Goal: Task Accomplishment & Management: Manage account settings

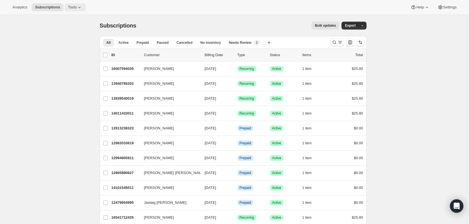
click at [83, 6] on button "Tools" at bounding box center [75, 7] width 21 height 8
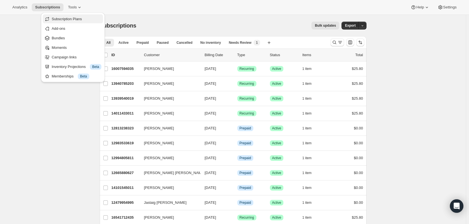
click at [74, 20] on span "Subscription Plans" at bounding box center [67, 19] width 30 height 4
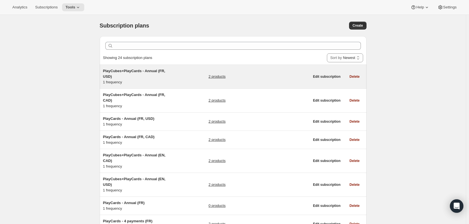
click at [131, 70] on span "PlayCubes+PlayCards - Annual (FR, USD)" at bounding box center [134, 74] width 62 height 10
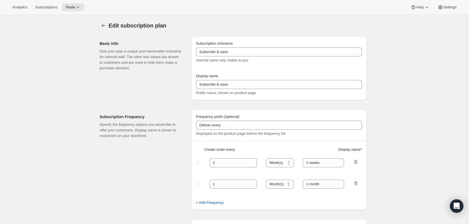
type input "PlayCubes+PlayCards - Annual (FR, USD)"
type input "Payez maintenant - <b>SAUVEZ $179.99</b> (<del>419.99 USD</del>)"
select select "ENABLED"
select select "MONTH"
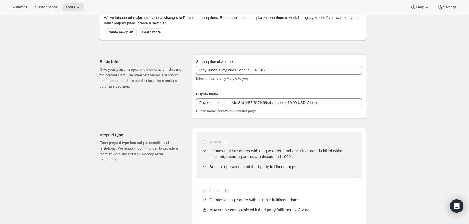
scroll to position [37, 0]
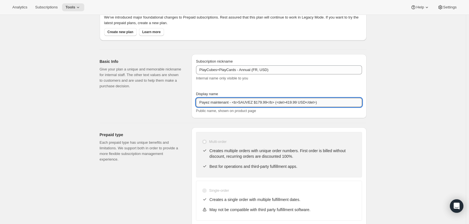
click at [267, 101] on input "Payez maintenant - <b>SAUVEZ $179.99</b> (<del>419.99 USD</del>)" at bounding box center [279, 102] width 166 height 9
click at [264, 103] on input "Payez maintenant - <b>SAUVEZ $179.99</b> (<del>419.99 USD</del>)" at bounding box center [279, 102] width 166 height 9
click at [271, 99] on input "Payez maintenant - <b>SAUVEZ $179.99</b> (<del>419.99 USD</del>)" at bounding box center [279, 102] width 166 height 9
click at [269, 101] on input "Payez maintenant - <b>SAUVEZ $179.99</b> (<del>419.99 USD</del>)" at bounding box center [279, 102] width 166 height 9
type input "Payez maintenant - <b>SAUVEZ 25%</b> (<del>419.99 USD</del>)"
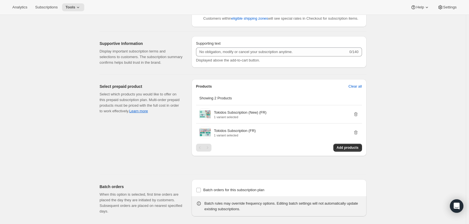
scroll to position [0, 0]
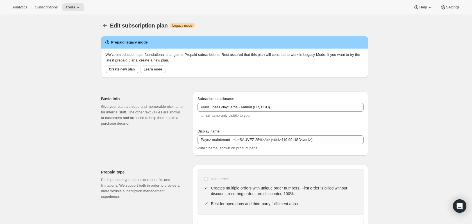
select select "MONTH"
select select "ENABLED"
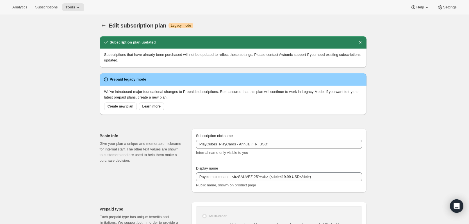
type input "Payez maintenant - <b>SAUVEZ 25%</b> (<del>419.99 USD</del>)"
click at [105, 26] on icon "Subscription plans" at bounding box center [104, 26] width 6 height 6
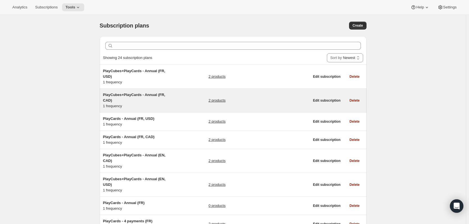
click at [150, 92] on h5 "PlayCubes+PlayCards - Annual (FR, CAD)" at bounding box center [138, 97] width 70 height 11
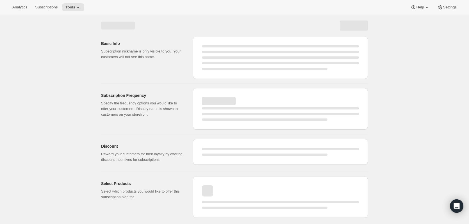
select select "WEEK"
select select "MONTH"
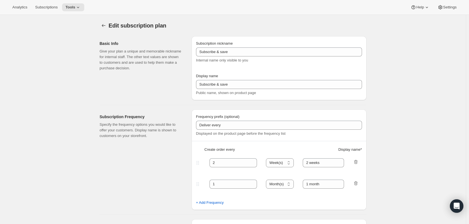
type input "PlayCubes+PlayCards - Annual (FR, CAD)"
type input "Payez maintenant - <b>SAUVEZ 179.99$</b> (<del>419.99 CAD</del>)"
select select "ENABLED"
select select "MONTH"
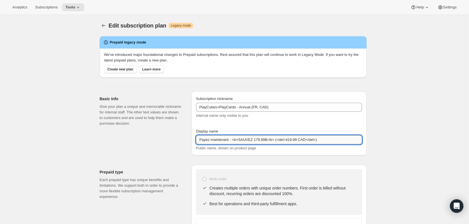
click at [265, 139] on input "Payez maintenant - <b>SAUVEZ 179.99$</b> (<del>419.99 CAD</del>)" at bounding box center [279, 139] width 166 height 9
type input "Payez maintenant - <b>SAUVEZ 25%</b> (<del>419.99 CAD</del>)"
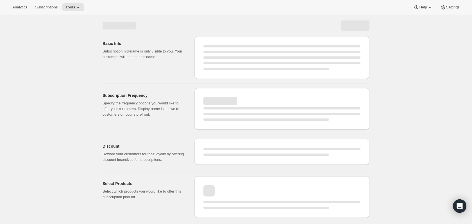
select select "MONTH"
select select "ENABLED"
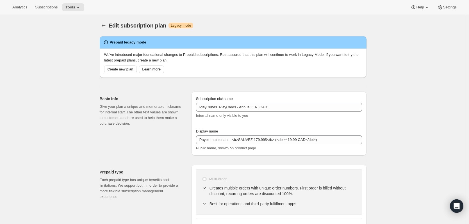
type input "Payez maintenant - <b>SAUVEZ 25%</b> (<del>419.99 CAD</del>)"
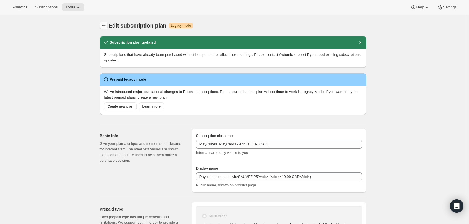
click at [106, 26] on icon "Subscription plans" at bounding box center [104, 26] width 6 height 6
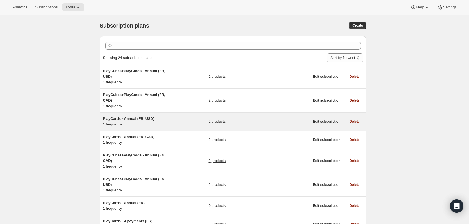
click at [147, 117] on span "PlayCards - Annual (FR, USD)" at bounding box center [128, 119] width 51 height 4
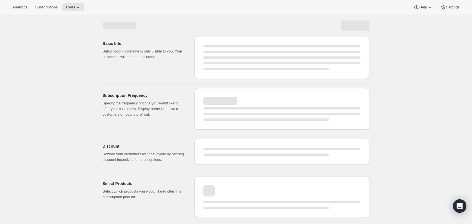
select select "WEEK"
select select "MONTH"
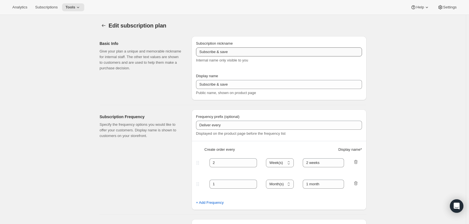
type input "PlayCards - Annual (FR, USD)"
type input "Payez maintenant - <b>SAUVEZ 33%</b> (<del>239.99 USD</del>)"
select select "ENABLED"
select select "MONTH"
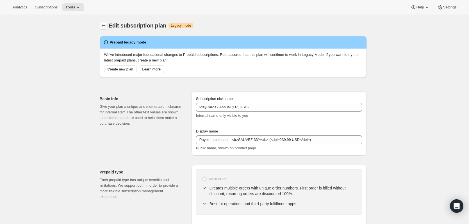
click at [106, 27] on icon "Subscription plans" at bounding box center [104, 26] width 6 height 6
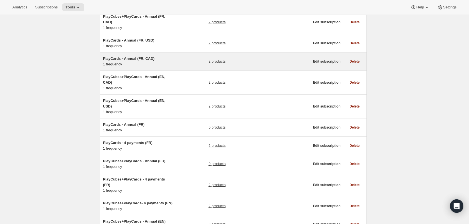
scroll to position [82, 0]
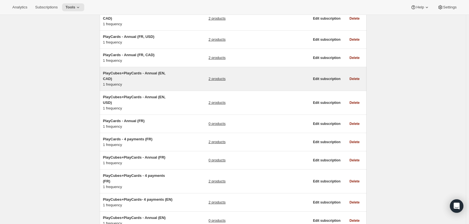
click at [139, 71] on span "PlayCubes+PlayCards - Annual (EN, CAD)" at bounding box center [134, 76] width 62 height 10
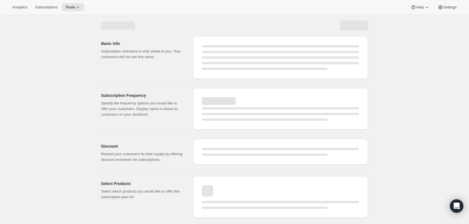
select select "WEEK"
select select "MONTH"
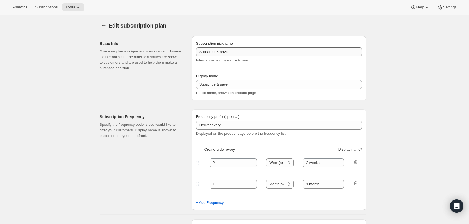
type input "PlayCubes+PlayCards - Annual (EN, CAD)"
type input "Pay Early - <b>SAVE $179.99</b> (<del>419.99 CAD</del>)"
select select "ENABLED"
select select "MONTH"
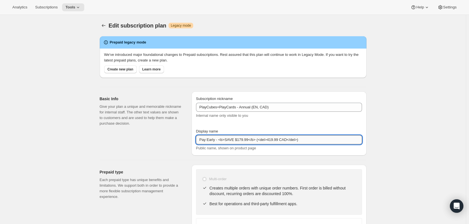
click at [247, 140] on input "Pay Early - <b>SAVE $179.99</b> (<del>419.99 CAD</del>)" at bounding box center [279, 139] width 166 height 9
type input "Pay Early - <b>SAVE 25%</b> (<del>419.99 CAD</del>)"
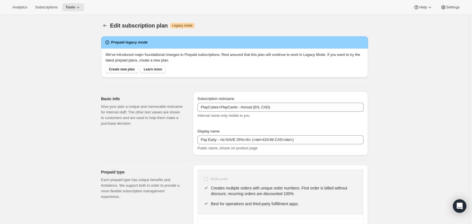
select select "MONTH"
select select "ENABLED"
type input "Pay Early - <b>SAVE 25%</b> (<del>419.99 CAD</del>)"
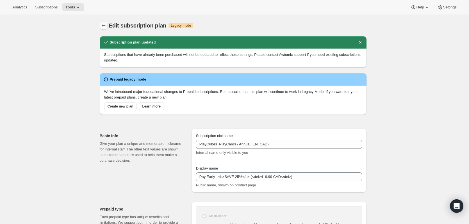
click at [105, 24] on icon "Subscription plans" at bounding box center [104, 26] width 6 height 6
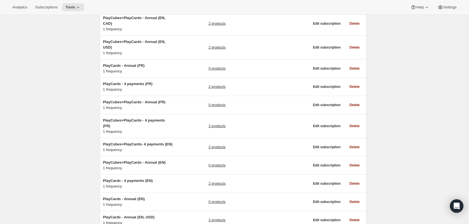
scroll to position [138, 0]
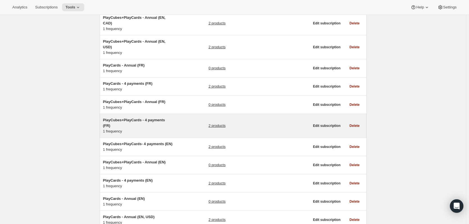
click at [141, 117] on h5 "PlayCubes+PlayCards - 4 payments (FR)" at bounding box center [138, 122] width 70 height 11
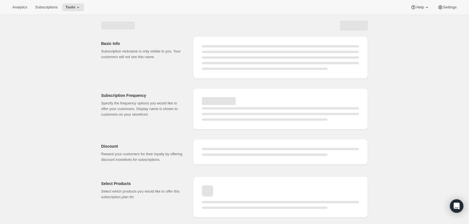
select select "WEEK"
select select "MONTH"
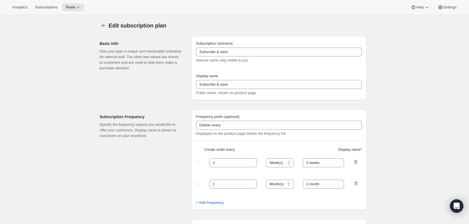
type input "PlayCubes+PlayCards - 4 payments (FR)"
type input "Payez en 4x - <b>Soyez financés</b>"
type input "✔️ PlayCubes + 3 PlayCards inclus dans la première livraison."
type input "3"
type input "✔️ 3 nouvelles PlayCards tous les 3 mois. </br>✔️ 1 paiement tous les 3 mois."
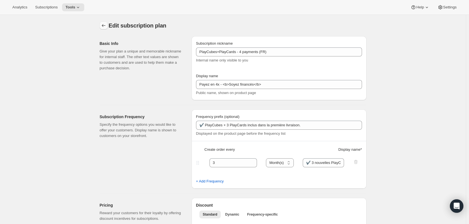
click at [104, 25] on icon "Subscription plans" at bounding box center [104, 26] width 6 height 6
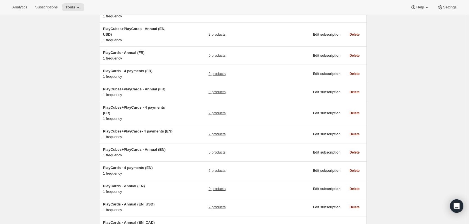
scroll to position [151, 0]
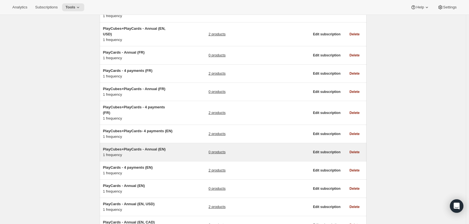
click at [139, 147] on span "PlayCubes+PlayCards - Annual (EN)" at bounding box center [134, 149] width 63 height 4
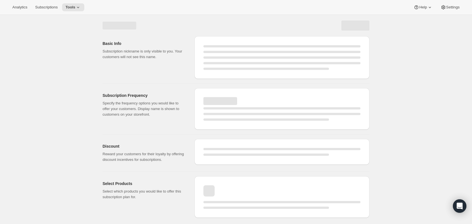
select select "WEEK"
select select "MONTH"
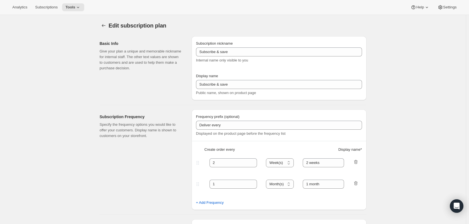
type input "PlayCubes+PlayCards - Annual (EN)"
type input "Annual (1 Payment for the Year - SAVE 25%)"
select select "ENABLED"
select select "MONTH"
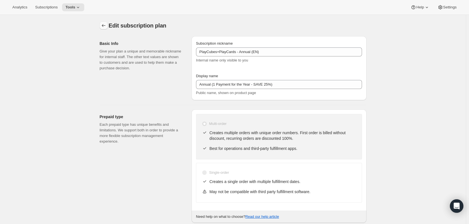
click at [101, 24] on button "Subscription plans" at bounding box center [104, 26] width 8 height 8
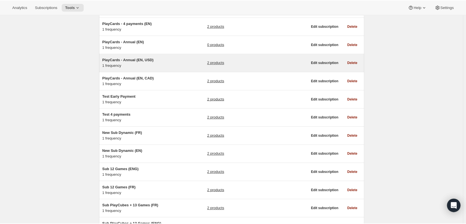
scroll to position [328, 0]
